Goal: Information Seeking & Learning: Learn about a topic

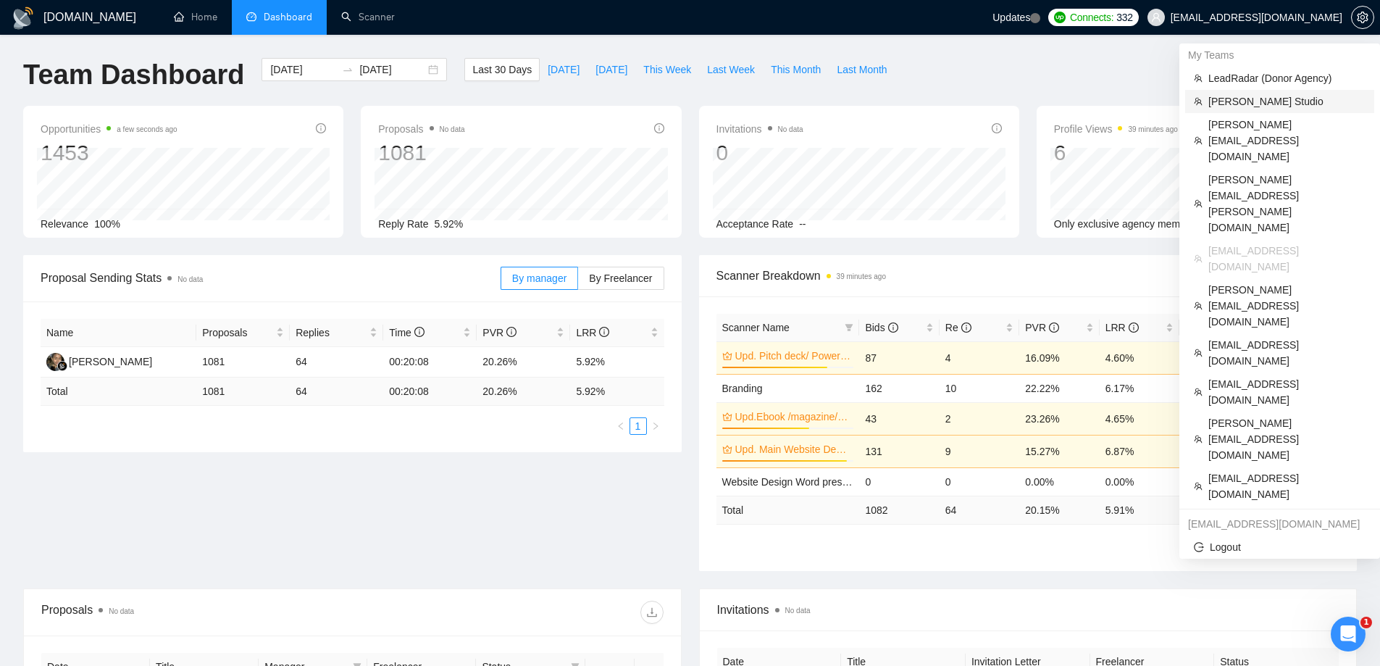
click at [1232, 104] on span "[PERSON_NAME] Studio" at bounding box center [1287, 101] width 157 height 16
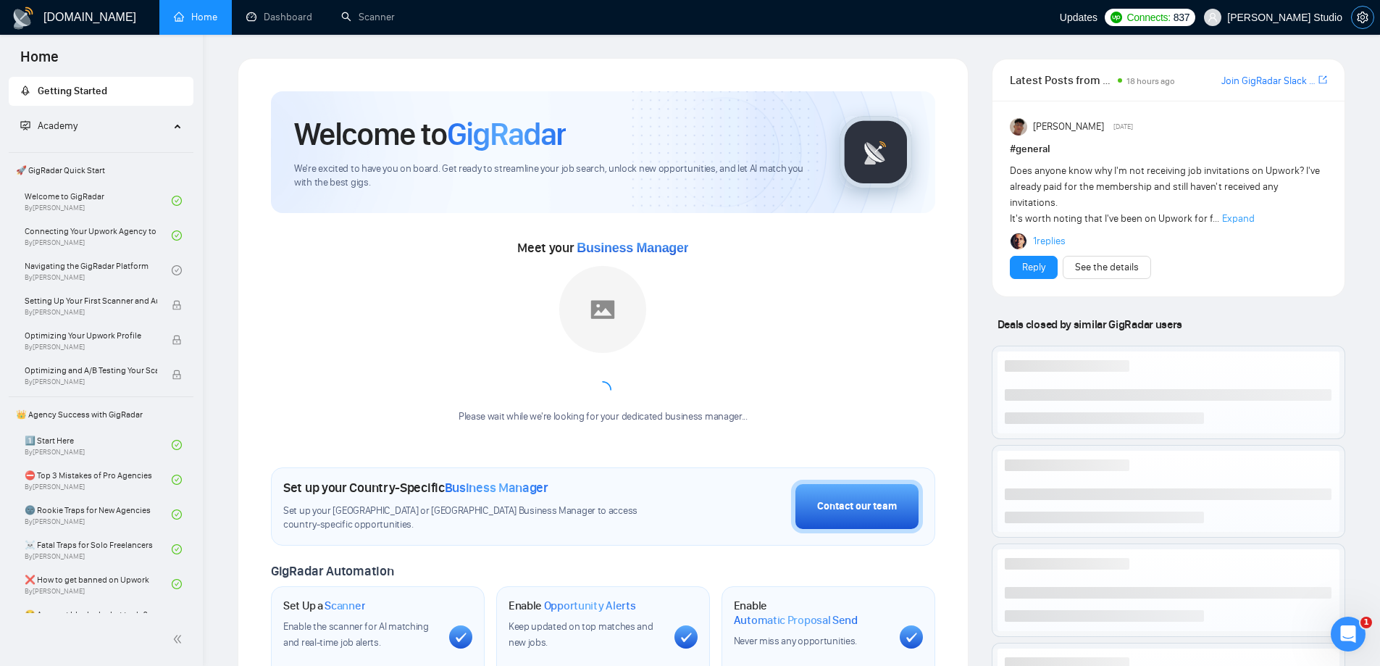
click at [1367, 18] on icon "setting" at bounding box center [1362, 18] width 11 height 12
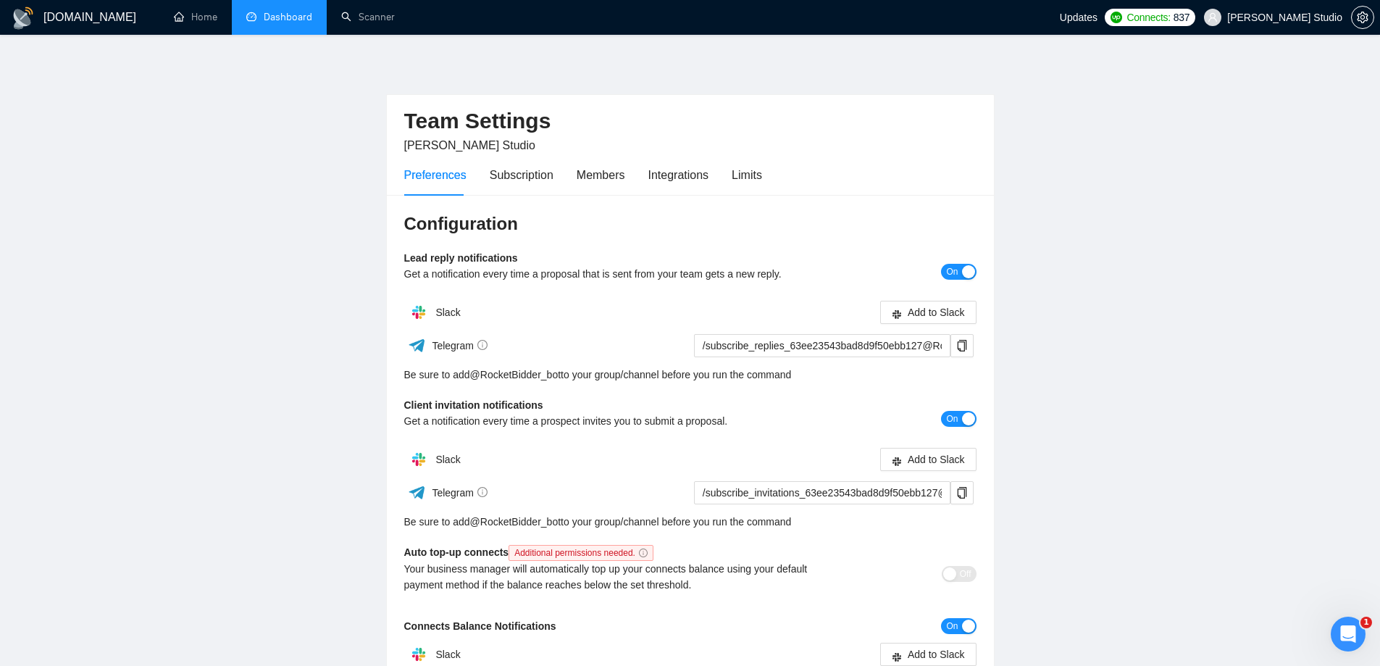
click at [293, 17] on link "Dashboard" at bounding box center [279, 17] width 66 height 12
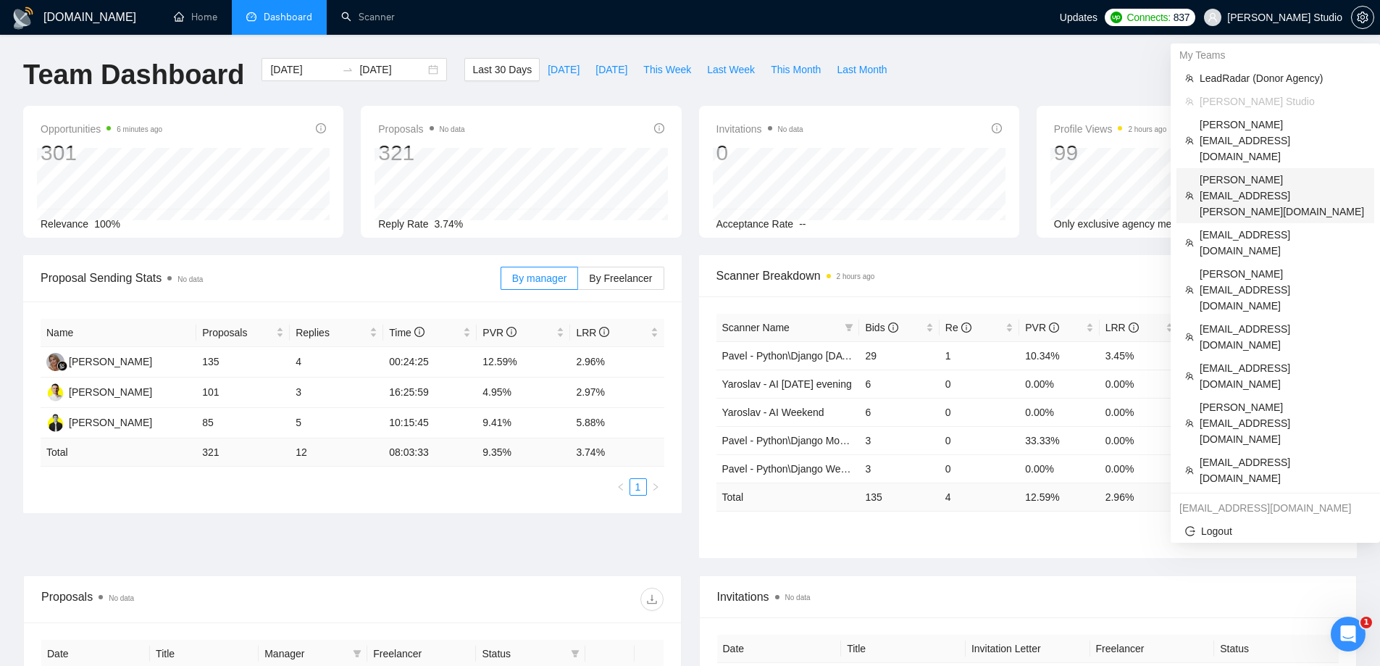
click at [1235, 172] on span "[PERSON_NAME][EMAIL_ADDRESS][PERSON_NAME][DOMAIN_NAME]" at bounding box center [1283, 196] width 166 height 48
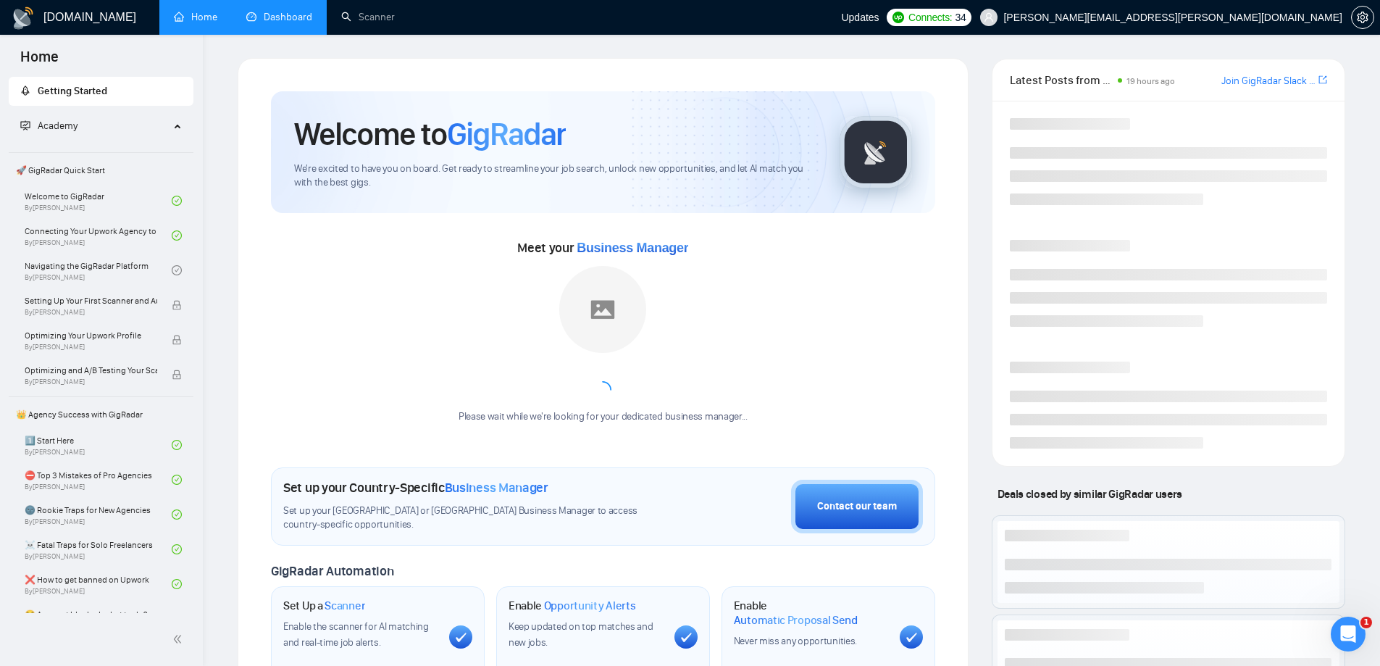
click at [297, 22] on link "Dashboard" at bounding box center [279, 17] width 66 height 12
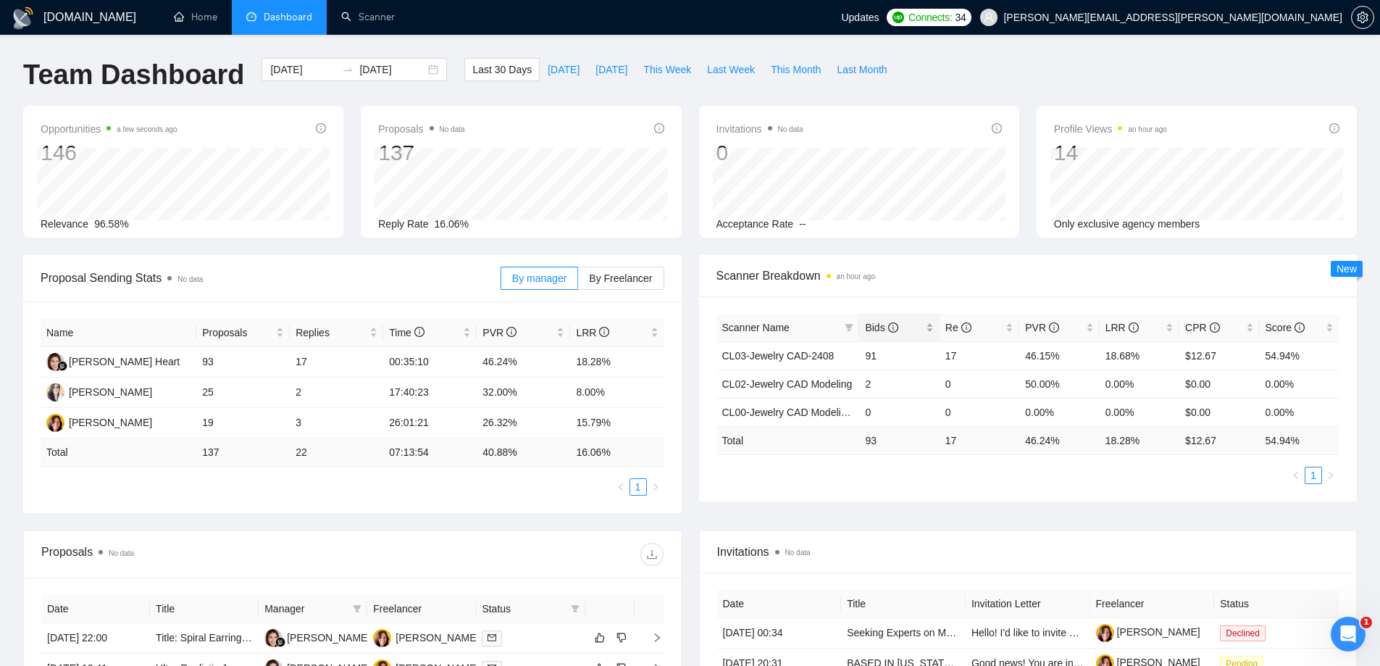
click at [883, 320] on span "Bids" at bounding box center [893, 328] width 57 height 16
click at [880, 322] on span "Bids" at bounding box center [881, 328] width 33 height 12
click at [806, 352] on link "CL03-Jewelry CAD-2408" at bounding box center [778, 356] width 112 height 12
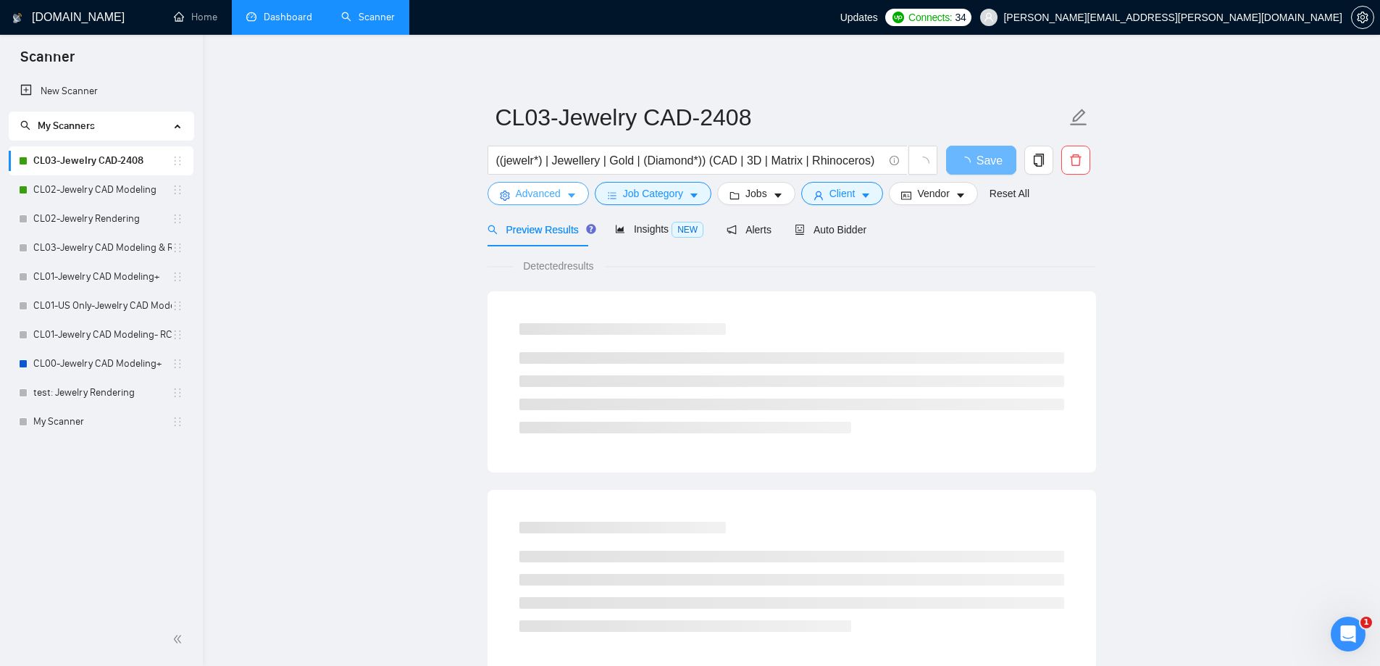
click at [557, 191] on span "Advanced" at bounding box center [538, 193] width 45 height 16
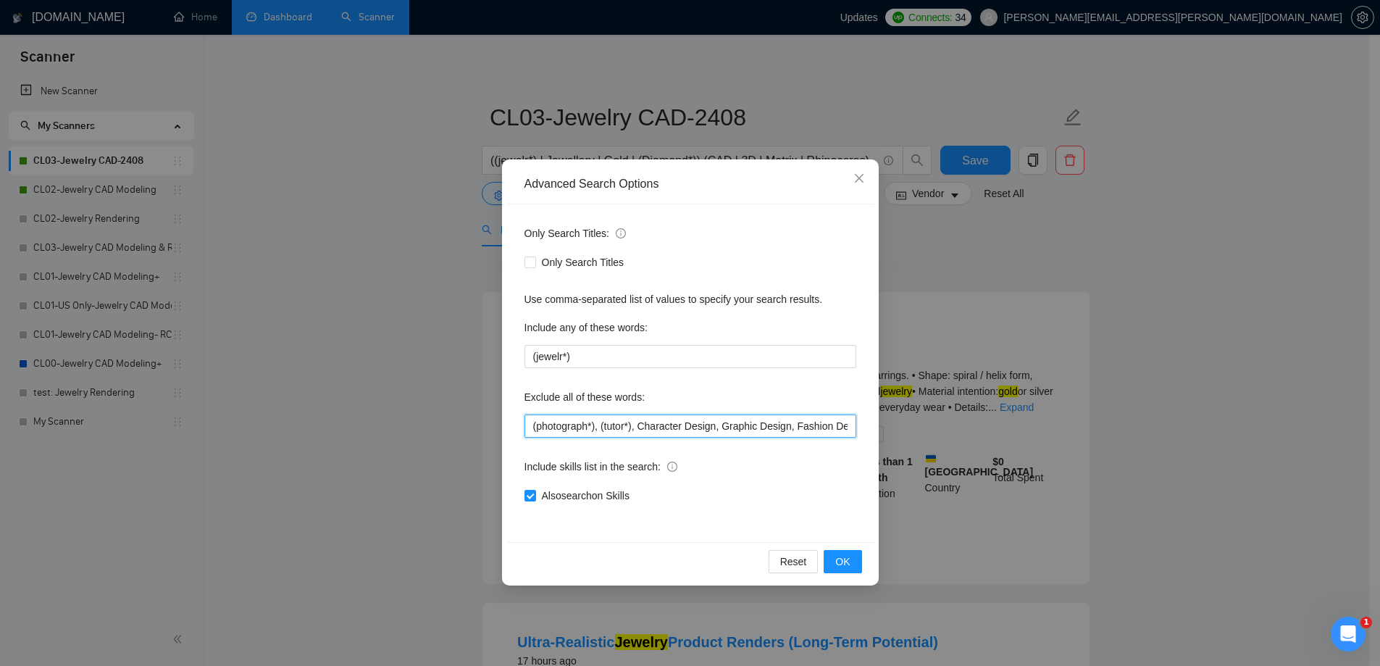
scroll to position [0, 94]
drag, startPoint x: 738, startPoint y: 425, endPoint x: 1121, endPoint y: 474, distance: 385.7
click at [1121, 474] on div "Advanced Search Options Only Search Titles: Only Search Titles Use comma-separa…" at bounding box center [690, 333] width 1380 height 666
click at [826, 432] on input "(photograph*), (tutor*), Character Design, Graphic Design, Fashion Design, Indu…" at bounding box center [691, 425] width 332 height 23
click at [855, 178] on icon "close" at bounding box center [860, 178] width 12 height 12
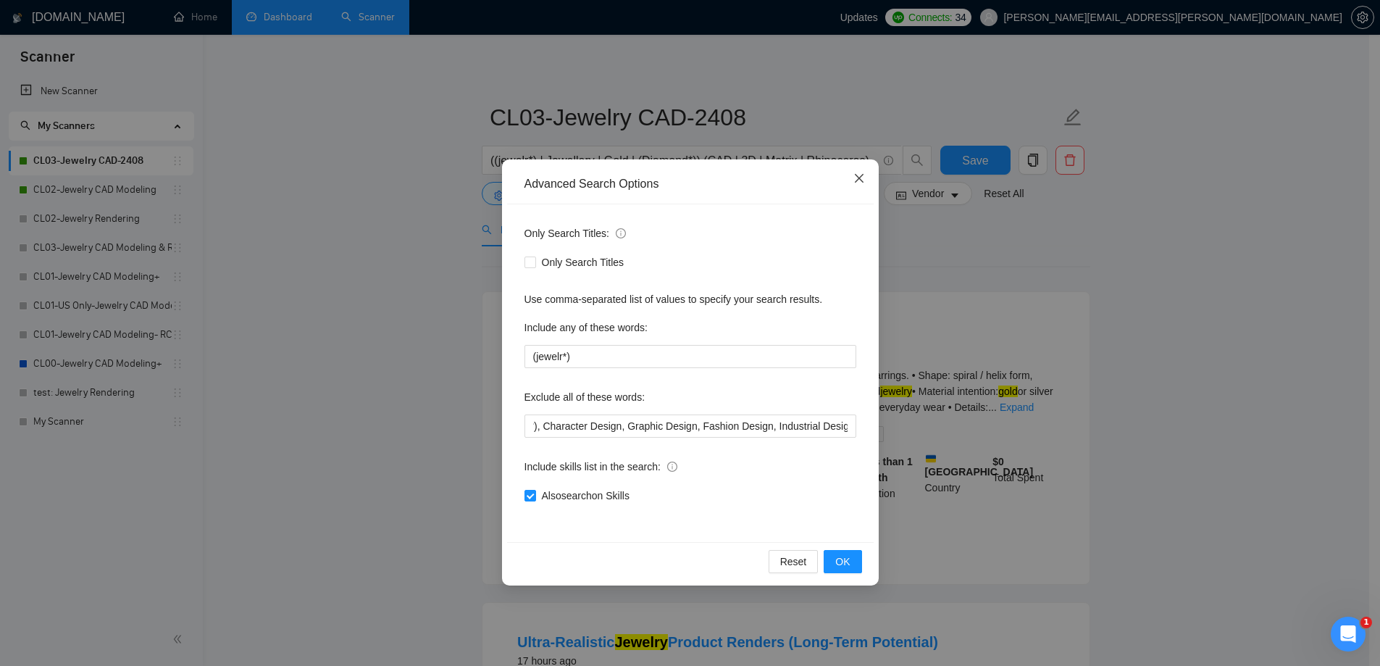
scroll to position [0, 0]
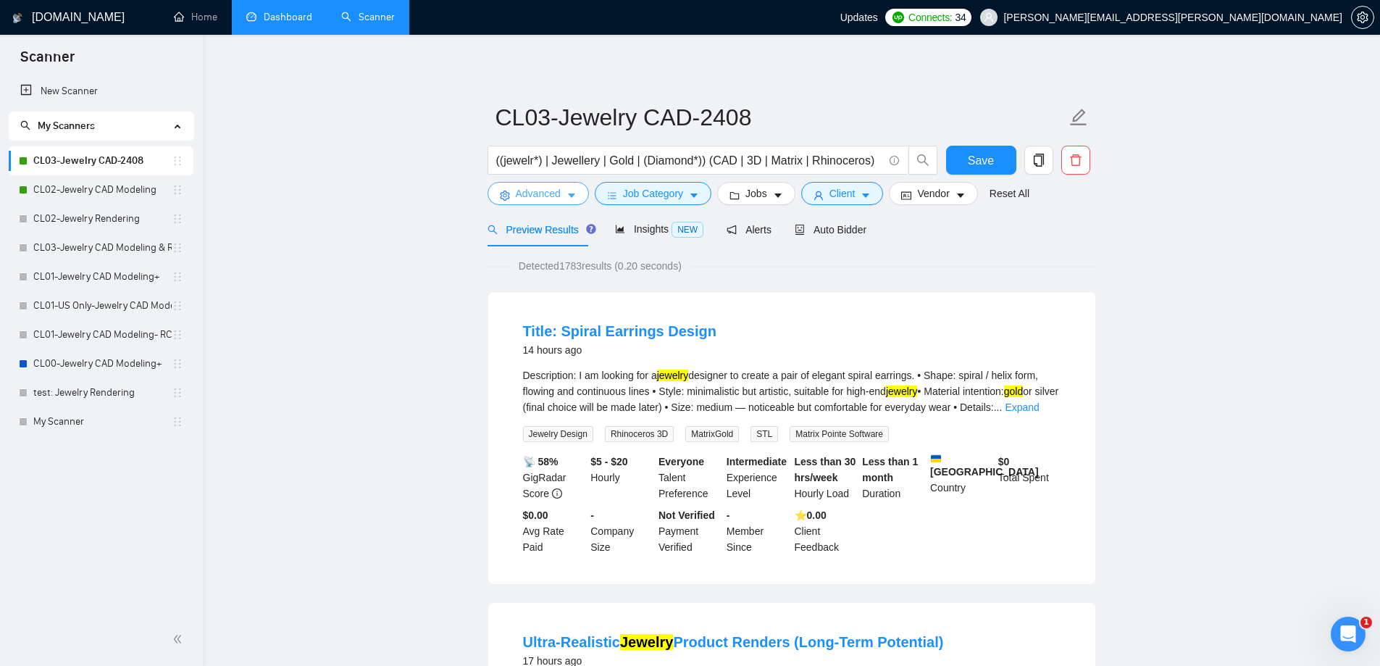
click at [536, 201] on span "Advanced" at bounding box center [538, 193] width 45 height 16
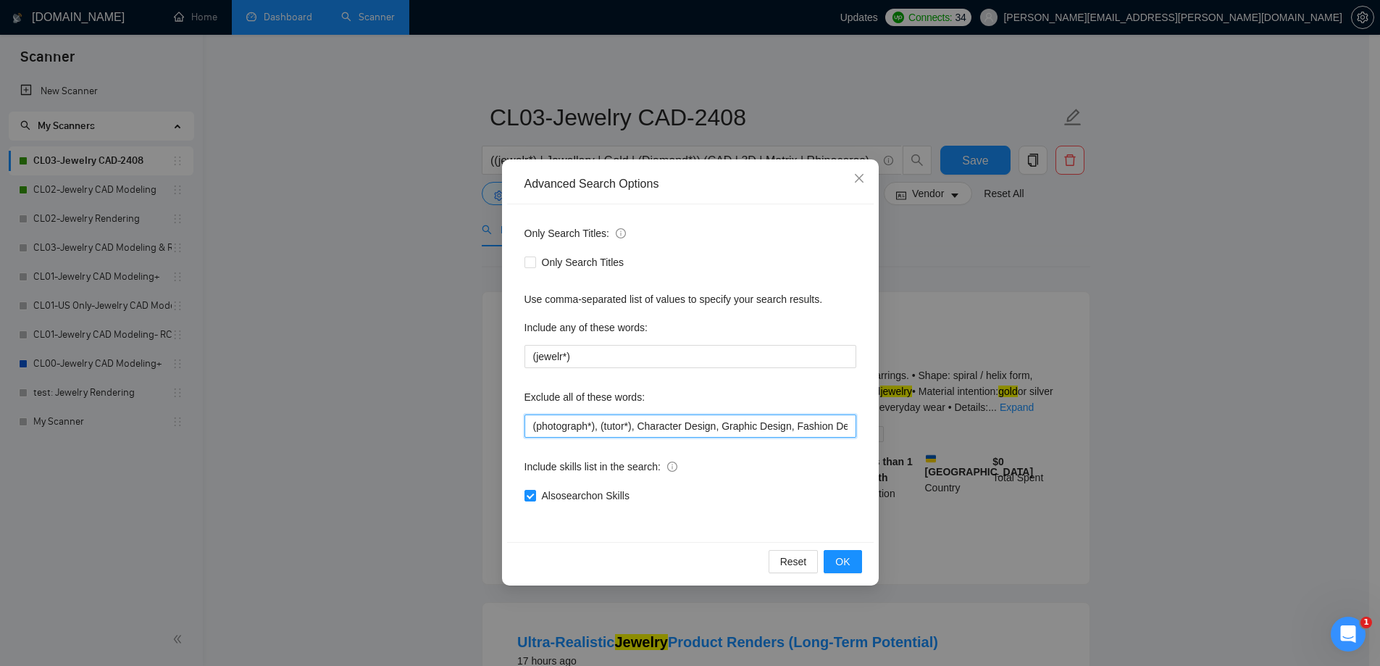
click at [651, 430] on input "(photograph*), (tutor*), Character Design, Graphic Design, Fashion Design, Indu…" at bounding box center [691, 425] width 332 height 23
click at [857, 175] on icon "close" at bounding box center [860, 178] width 12 height 12
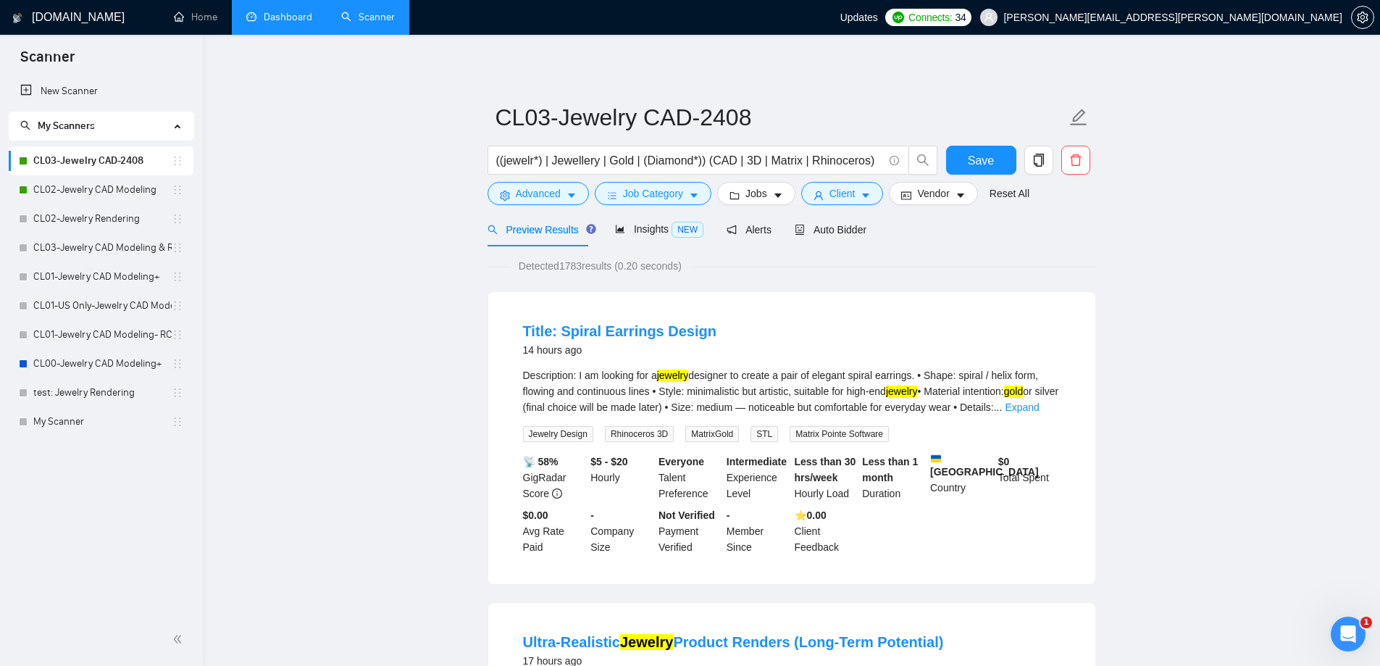
click at [309, 17] on link "Dashboard" at bounding box center [279, 17] width 66 height 12
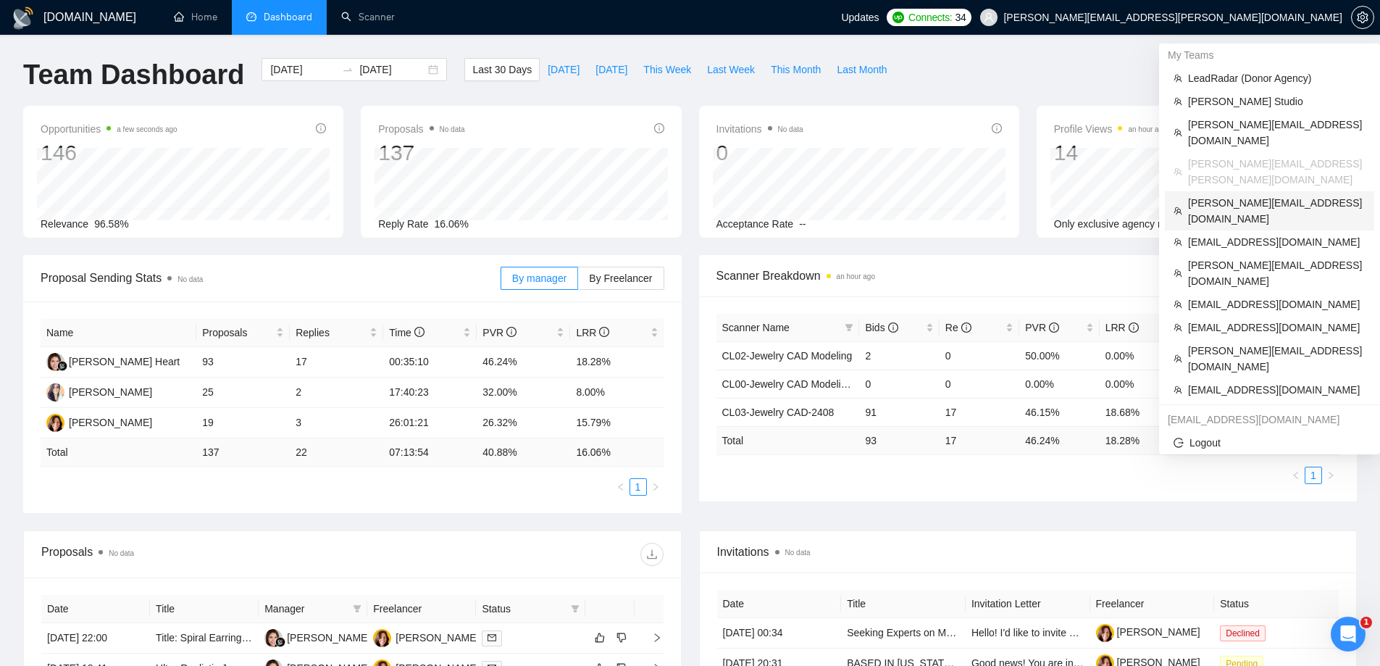
click at [1217, 195] on span "[PERSON_NAME][EMAIL_ADDRESS][DOMAIN_NAME]" at bounding box center [1277, 211] width 178 height 32
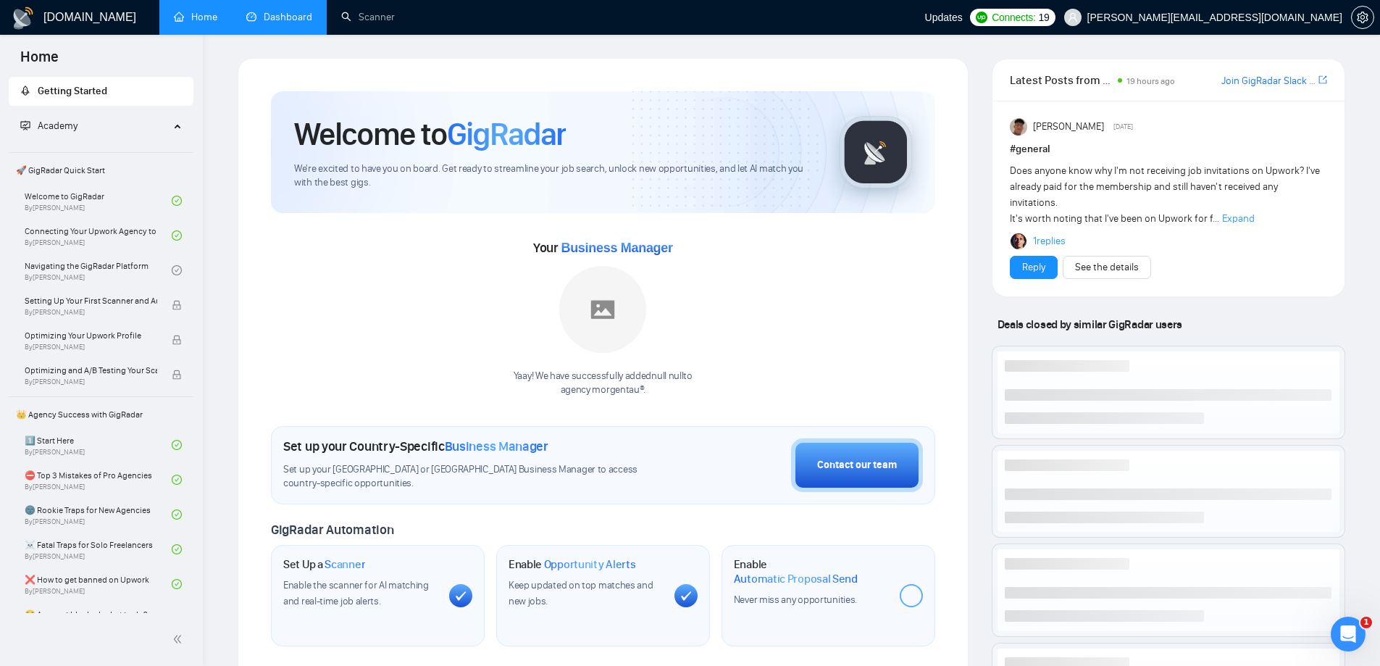
click at [306, 15] on link "Dashboard" at bounding box center [279, 17] width 66 height 12
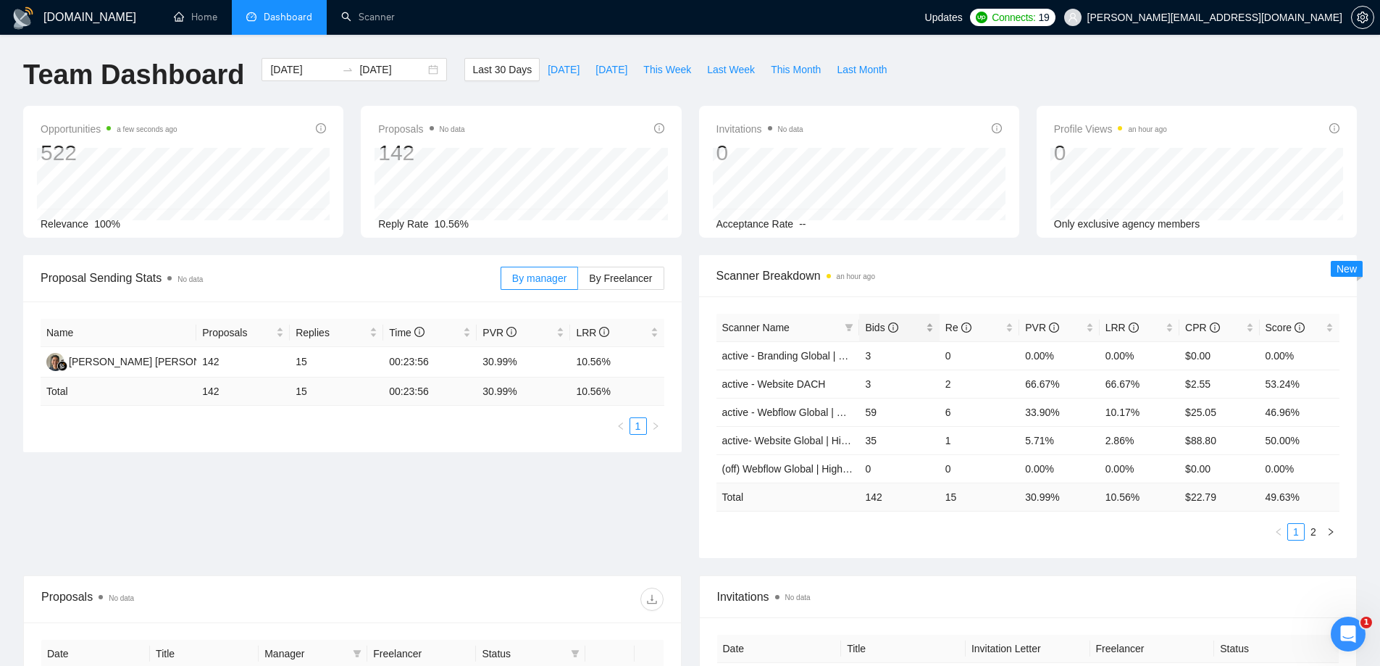
click at [876, 332] on span "Bids" at bounding box center [881, 328] width 33 height 12
click at [877, 331] on span "Bids" at bounding box center [881, 328] width 33 height 12
